Goal: Information Seeking & Learning: Learn about a topic

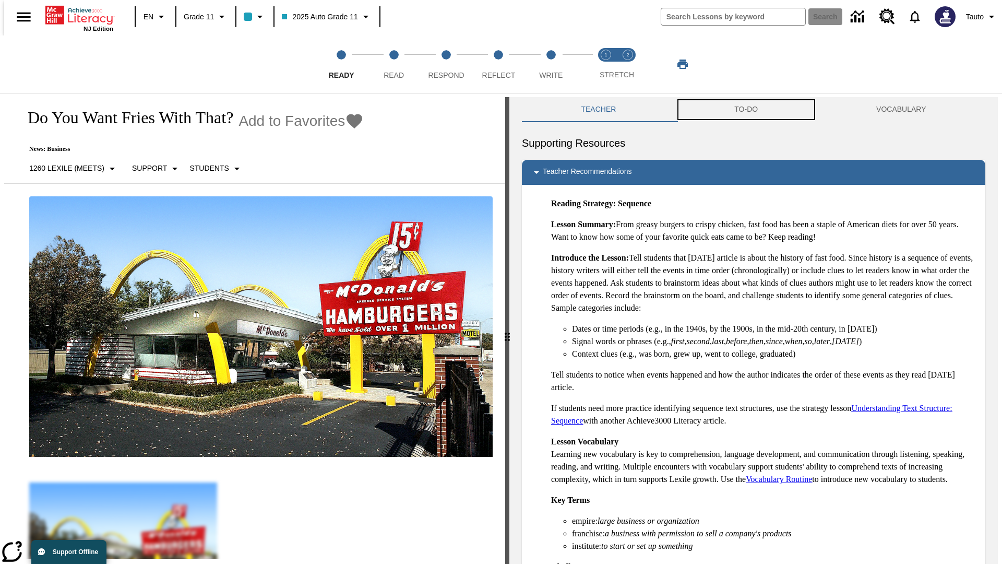
click at [747, 110] on button "TO-DO" at bounding box center [747, 109] width 142 height 25
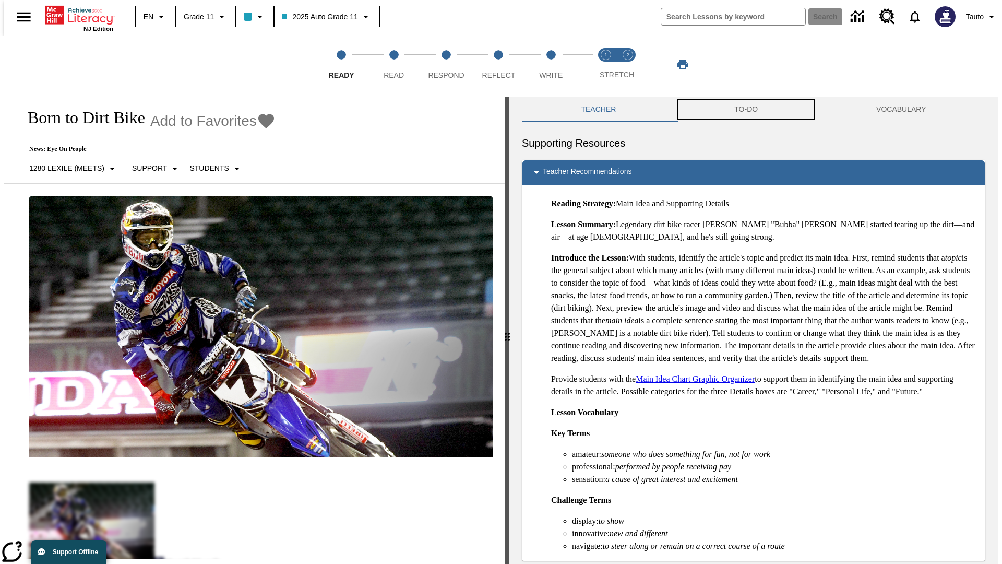
click at [747, 110] on button "TO-DO" at bounding box center [747, 109] width 142 height 25
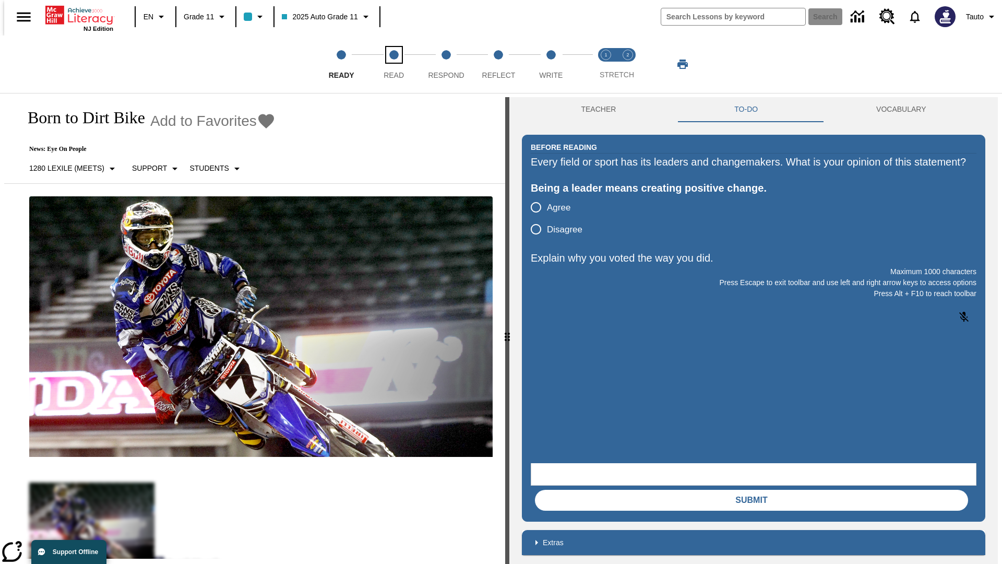
click at [394, 64] on span "Read" at bounding box center [394, 71] width 20 height 19
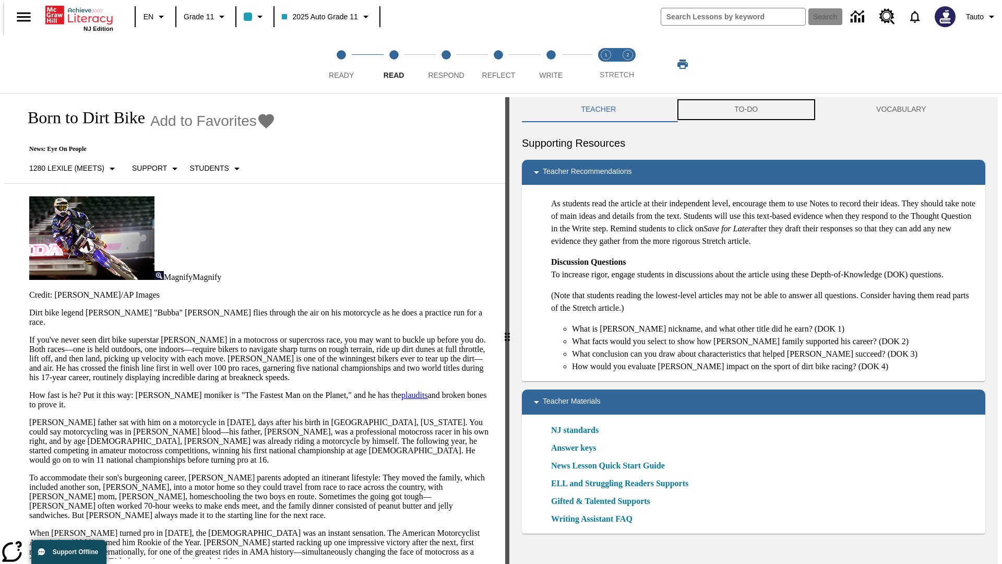
scroll to position [1, 0]
click at [747, 110] on button "TO-DO" at bounding box center [747, 109] width 142 height 25
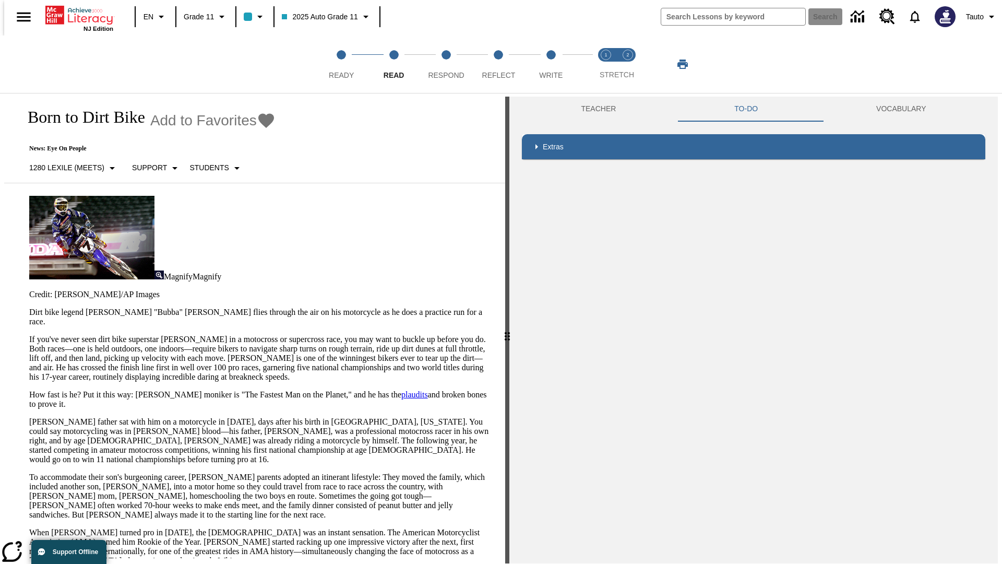
click at [29, 335] on p "If you've never seen dirt bike superstar James Stewart Jr. in a motocross or su…" at bounding box center [261, 358] width 464 height 47
